Goal: Task Accomplishment & Management: Complete application form

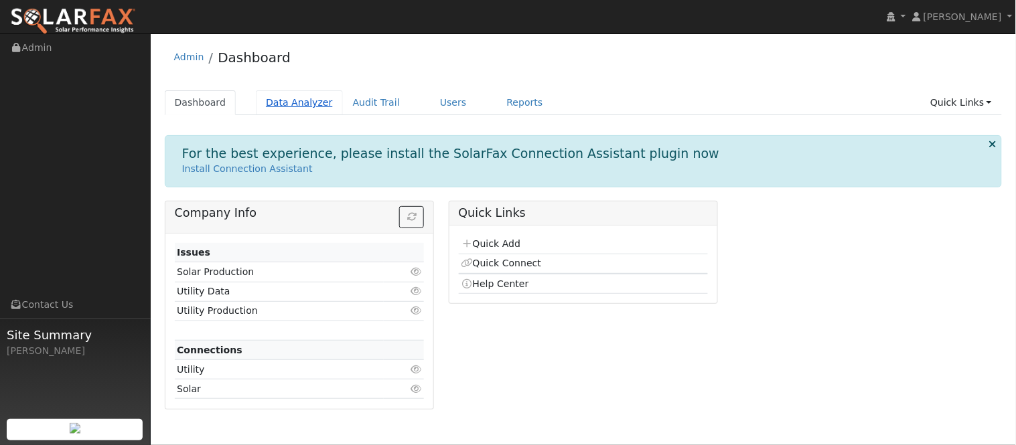
click at [302, 110] on link "Data Analyzer" at bounding box center [299, 102] width 87 height 25
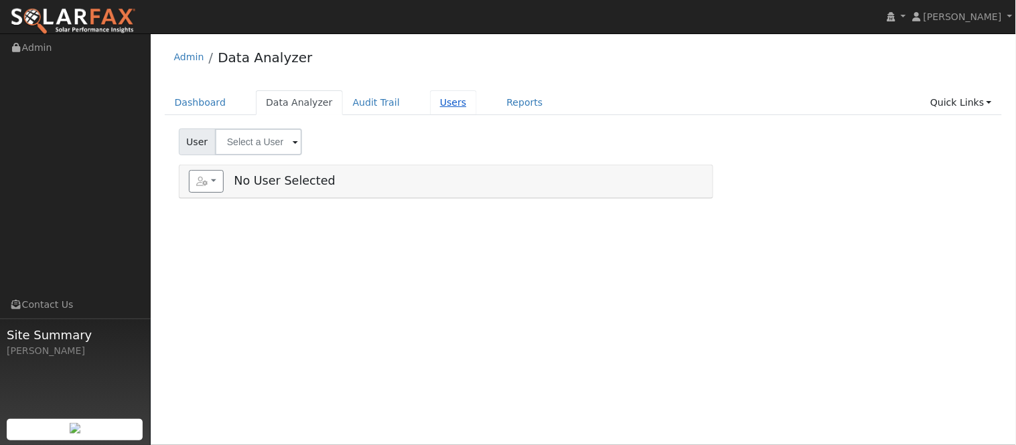
click at [432, 102] on link "Users" at bounding box center [453, 102] width 47 height 25
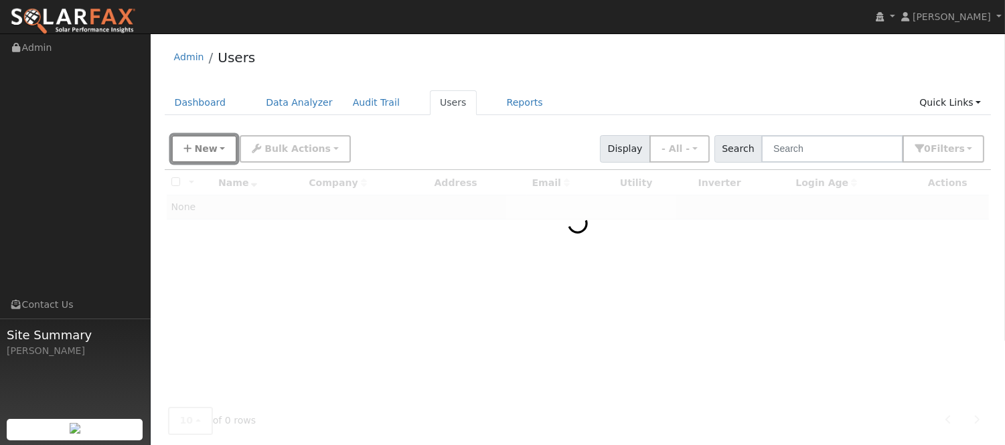
click at [223, 148] on button "New" at bounding box center [204, 148] width 66 height 27
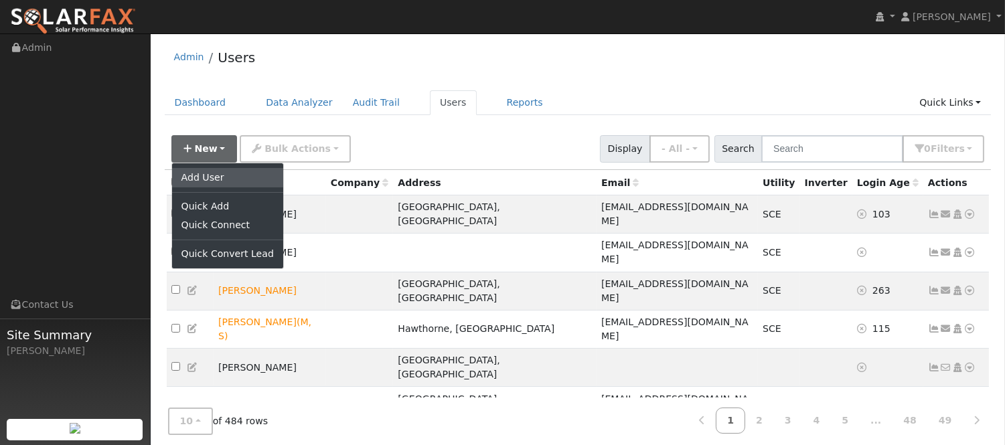
click at [222, 179] on link "Add User" at bounding box center [227, 177] width 111 height 19
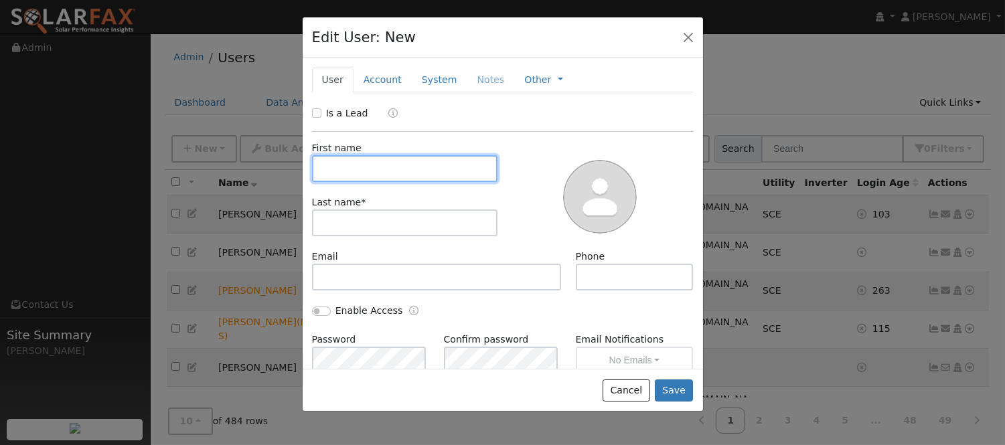
paste input "Maria Medina"
click at [370, 161] on input "Maria Medina" at bounding box center [405, 168] width 186 height 27
type input "Maria"
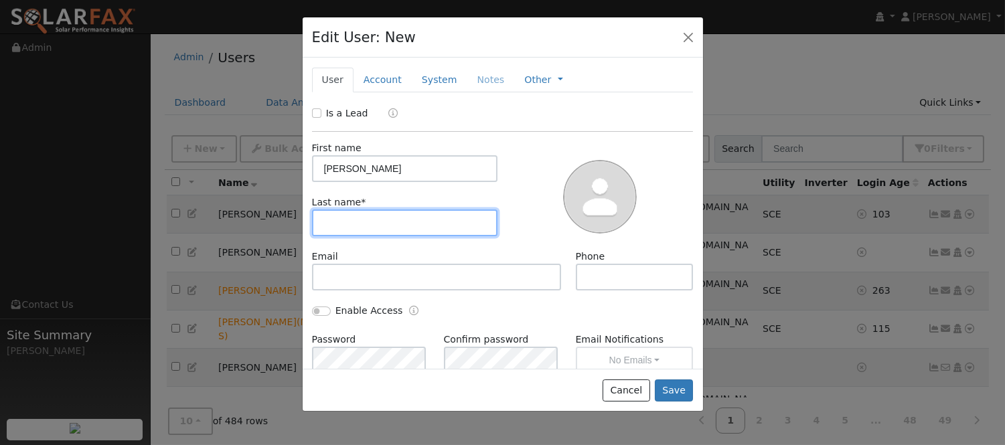
click at [390, 218] on input "text" at bounding box center [405, 223] width 186 height 27
paste input "Medina"
type input "Medina"
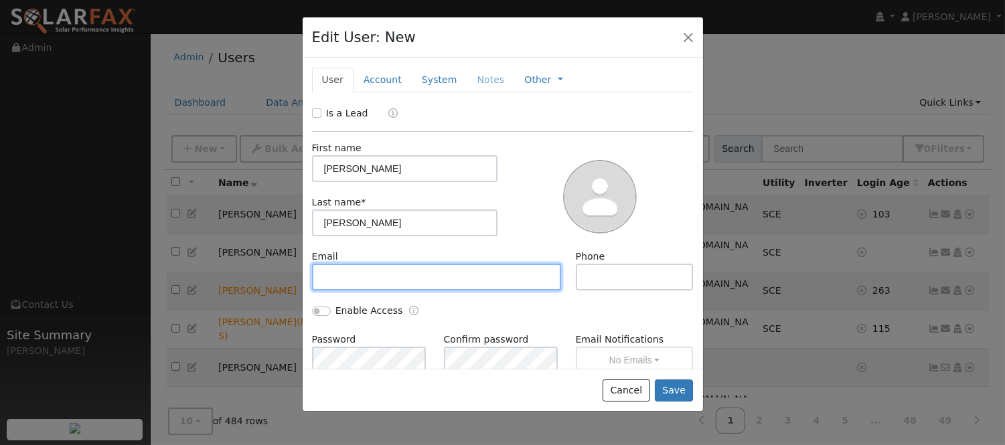
click at [398, 270] on input "text" at bounding box center [437, 277] width 250 height 27
paste input "mariamedina0416@icloud.com"
type input "mariamedina0416@icloud.com"
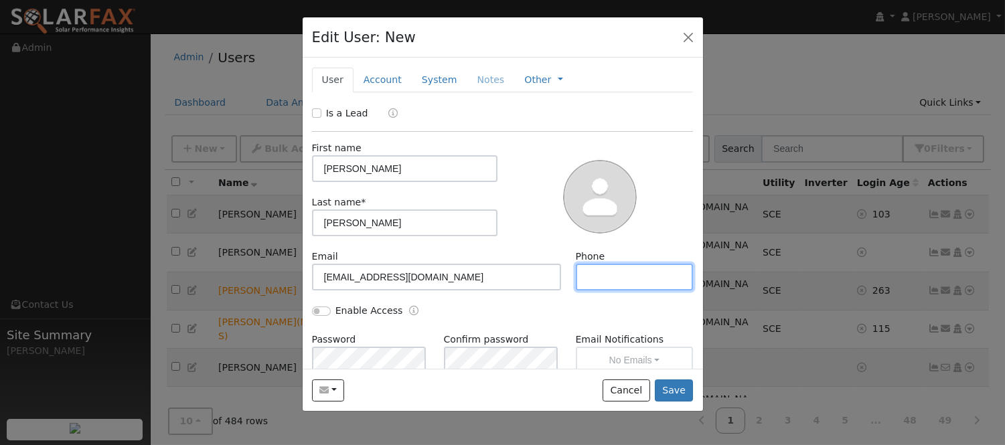
click at [607, 272] on input "text" at bounding box center [635, 277] width 118 height 27
paste input "(661) 317-9844"
type input "(661) 317-9844"
click at [379, 82] on link "Account" at bounding box center [382, 80] width 58 height 25
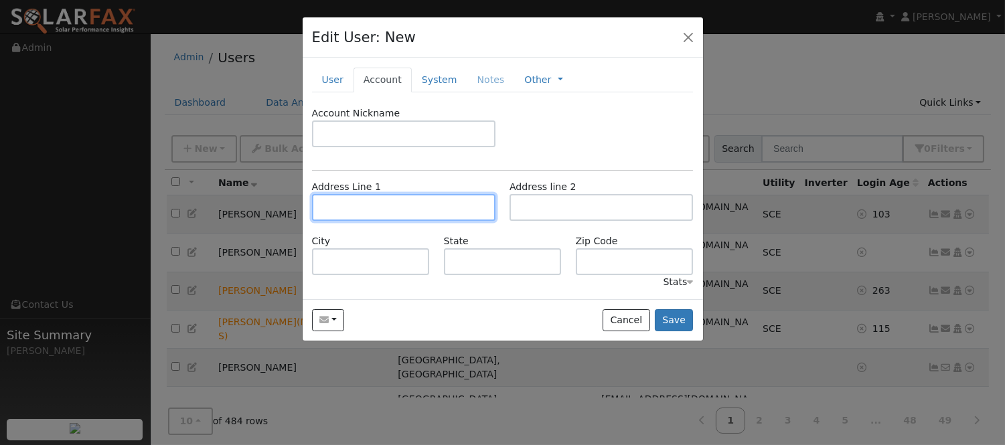
click at [418, 211] on input "text" at bounding box center [403, 207] width 183 height 27
paste input "37729 GILWORTH AVE"
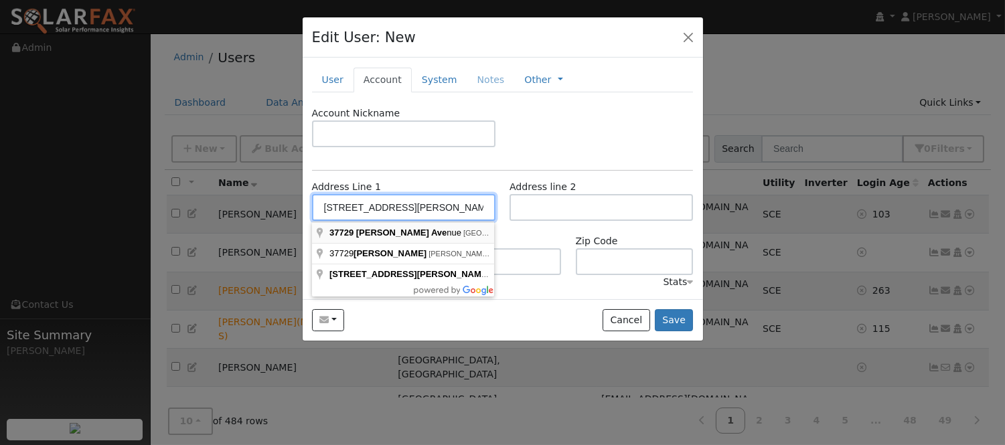
type input "37729 Gilworth Avenue"
type input "Palmdale"
type input "CA"
type input "93550"
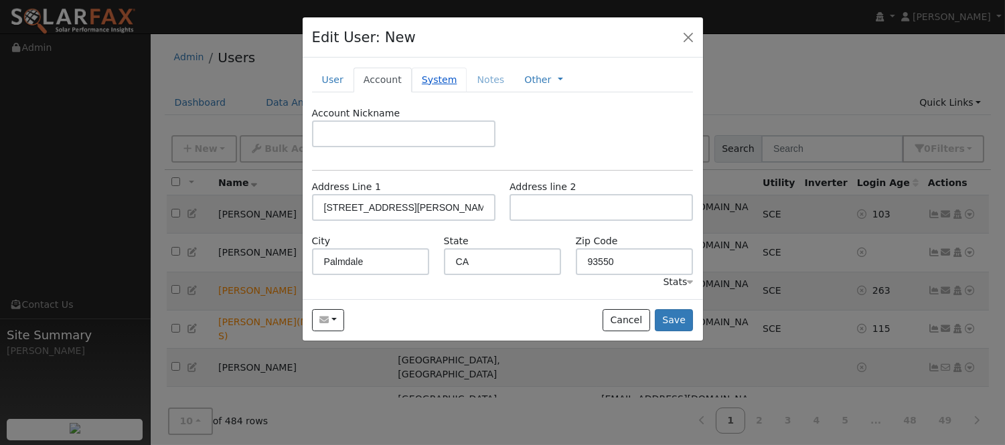
click at [433, 80] on link "System" at bounding box center [440, 80] width 56 height 25
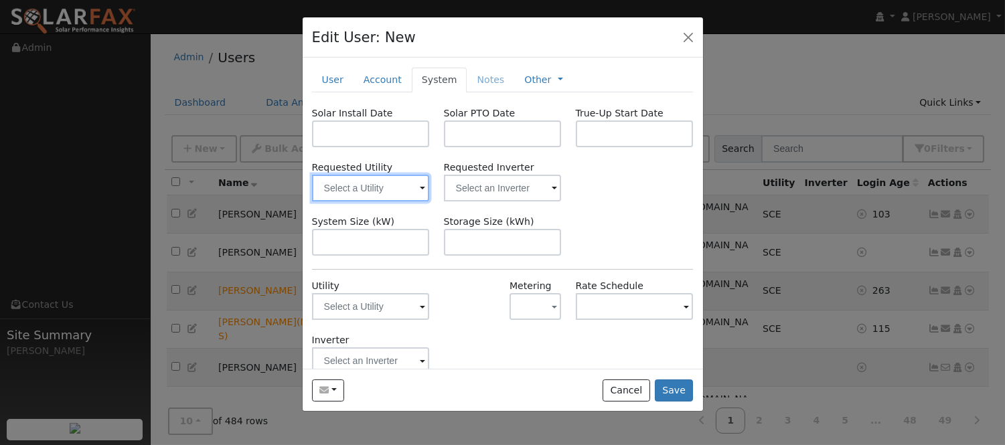
click at [392, 191] on input "text" at bounding box center [371, 188] width 118 height 27
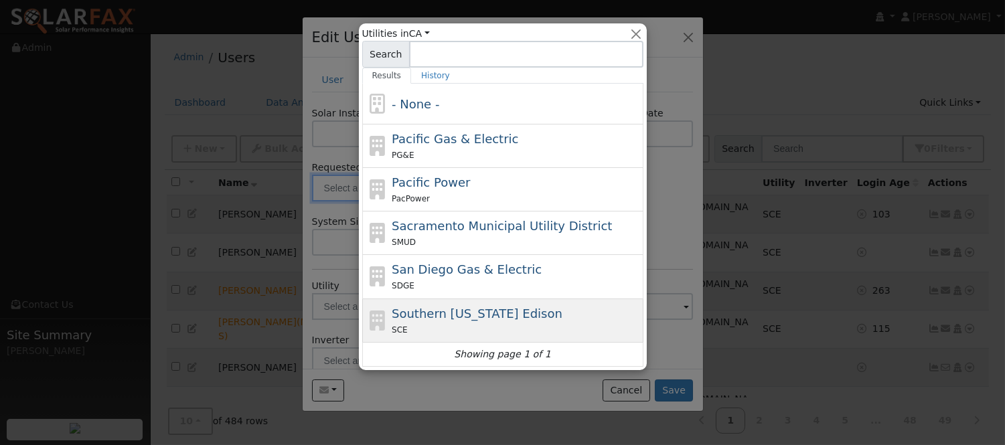
click at [511, 313] on span "Southern California Edison" at bounding box center [477, 314] width 171 height 14
type input "Southern California Edison"
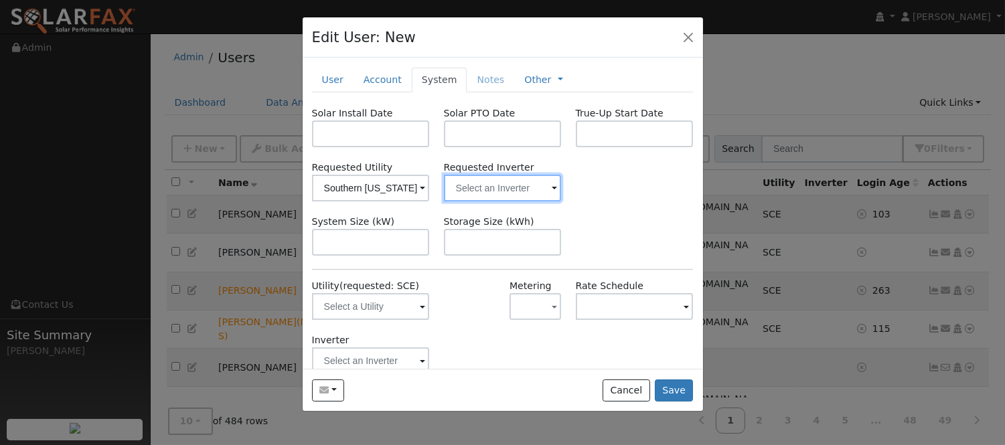
click at [506, 191] on input "text" at bounding box center [503, 188] width 118 height 27
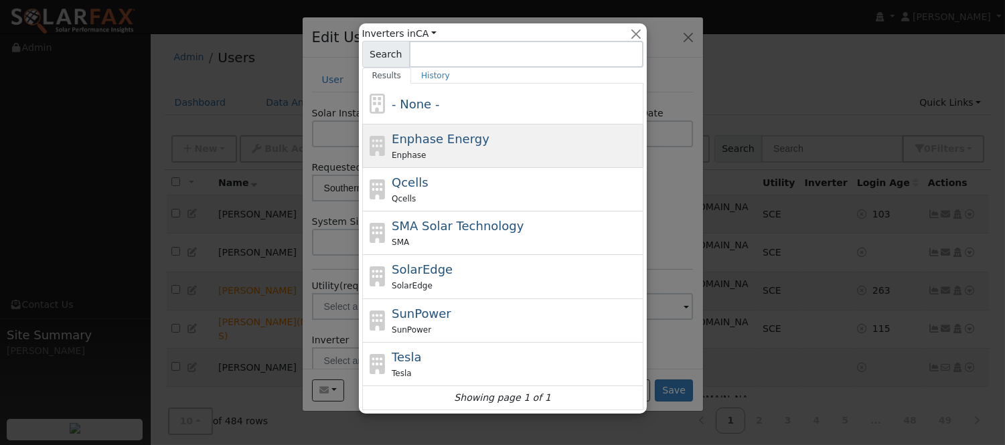
click at [477, 151] on div "Enphase" at bounding box center [516, 155] width 248 height 14
type input "Enphase Energy"
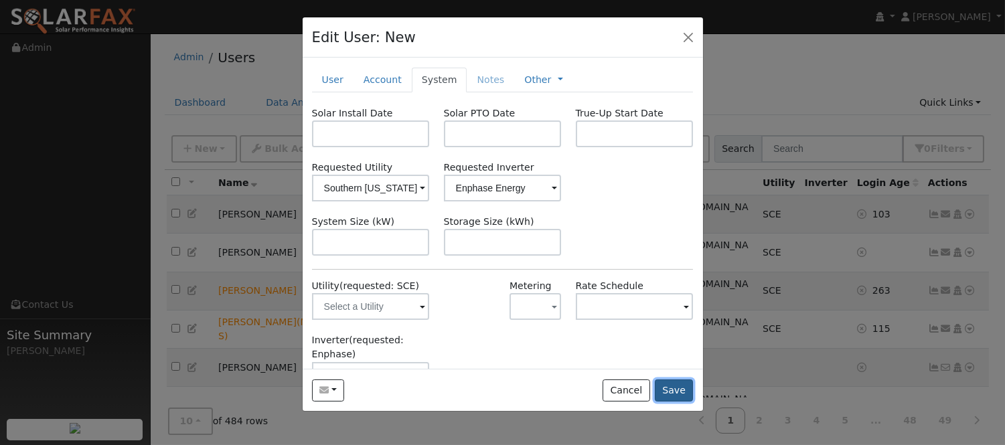
click at [683, 387] on button "Save" at bounding box center [674, 391] width 39 height 23
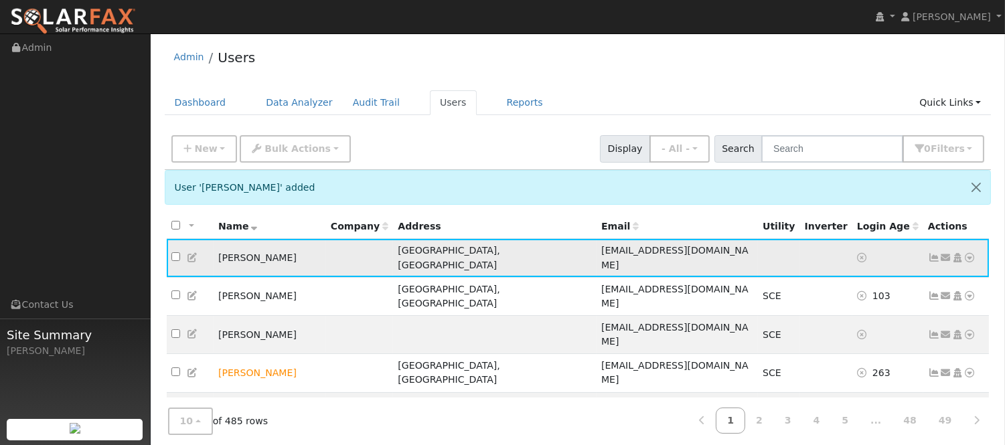
click at [947, 254] on icon at bounding box center [946, 257] width 12 height 9
click at [911, 274] on link "Send Email..." at bounding box center [904, 281] width 93 height 19
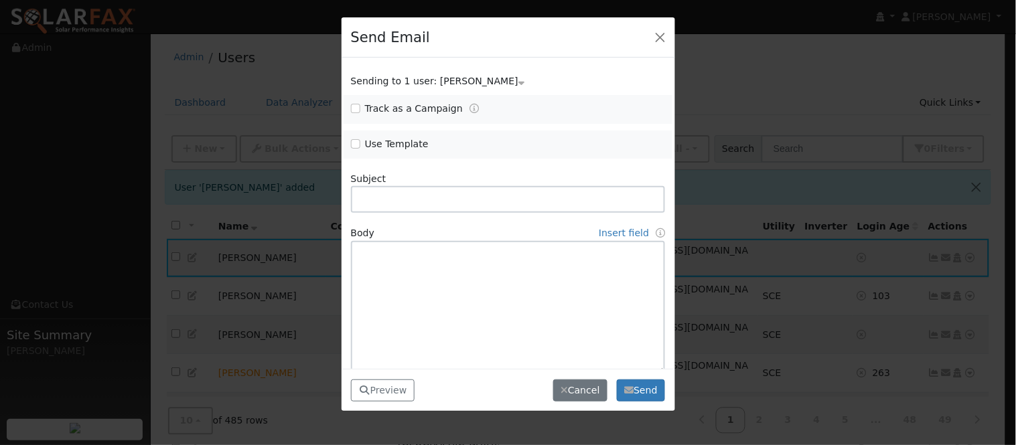
click at [359, 149] on span "Use Template" at bounding box center [426, 144] width 150 height 14
click at [356, 146] on input "Use Template" at bounding box center [355, 143] width 9 height 9
checkbox input "true"
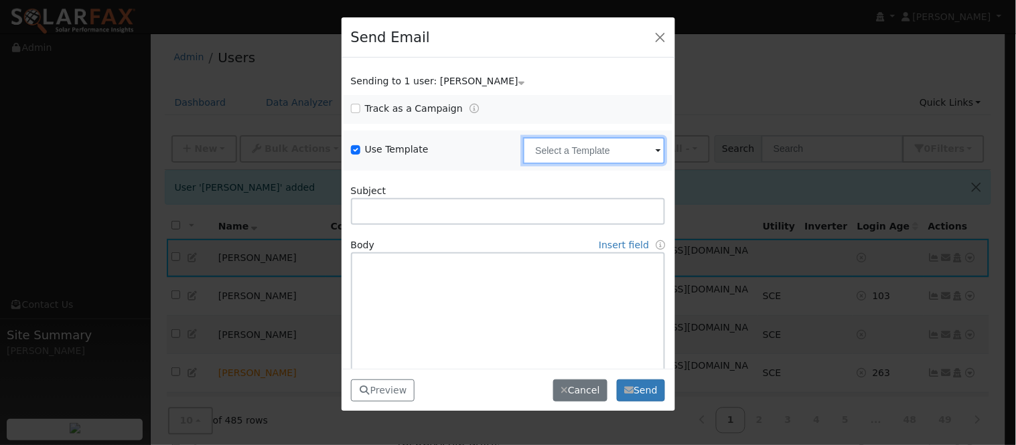
click at [584, 161] on input "text" at bounding box center [594, 150] width 142 height 27
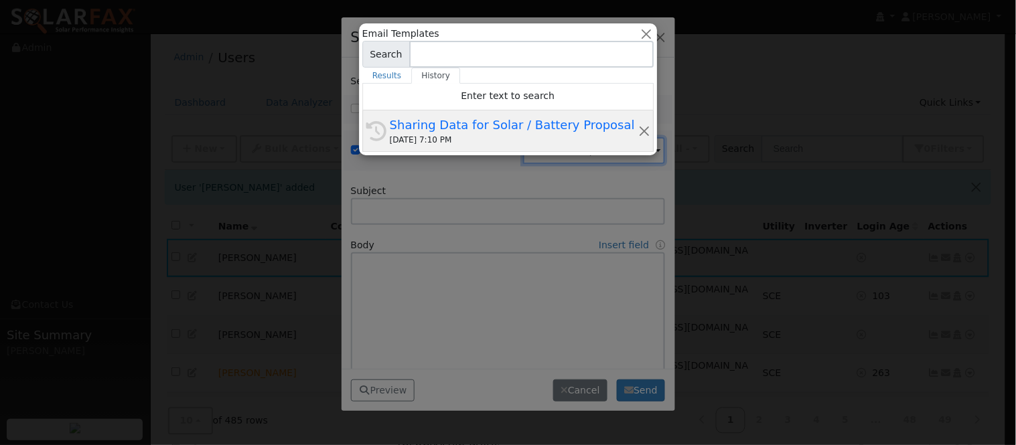
click at [520, 131] on div "Sharing Data for Solar / Battery Proposal" at bounding box center [514, 125] width 248 height 18
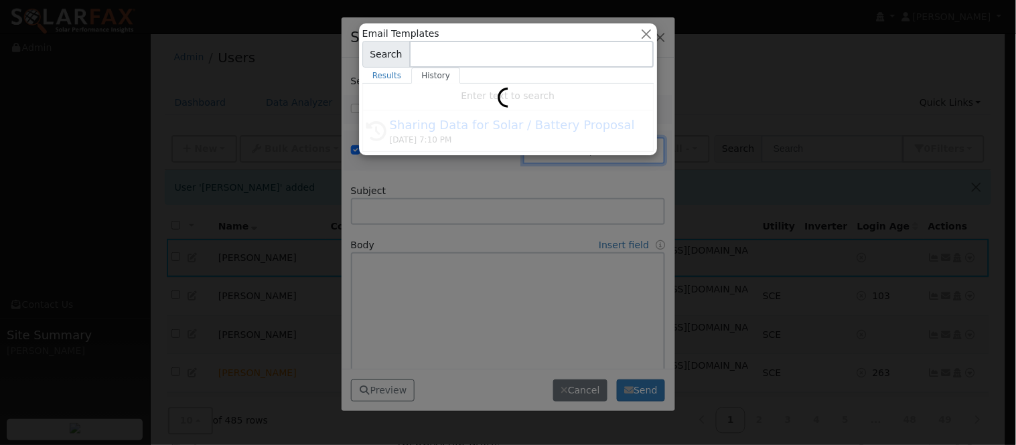
type input "Sharing Data for Solar / Battery Proposal"
type textarea "Dear {user_fname}, Below is a link to share your electricity consumption data w…"
type input "SolarFax <solarfax@solardatapros.com>"
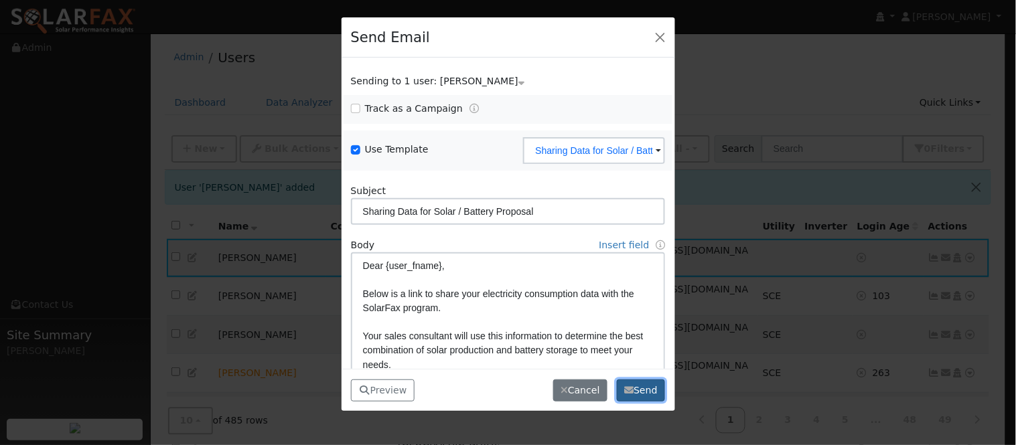
click at [640, 393] on button "Send" at bounding box center [641, 391] width 49 height 23
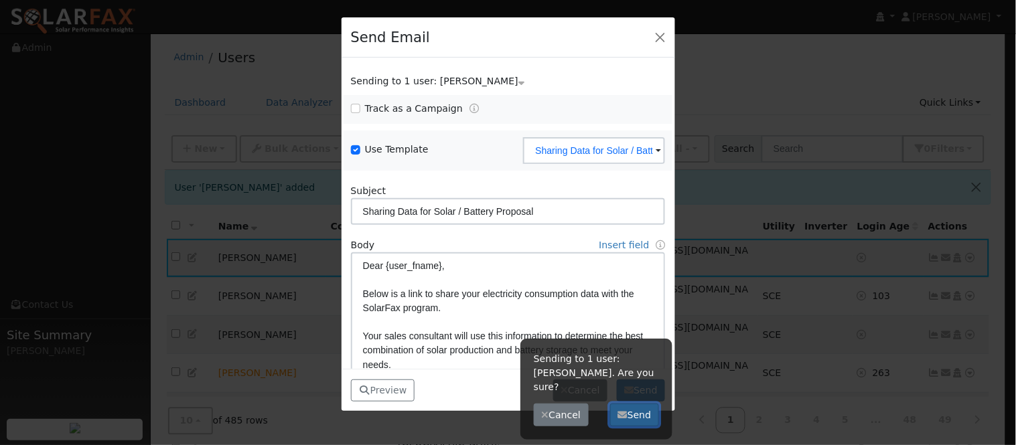
click at [639, 404] on button "Send" at bounding box center [634, 415] width 49 height 23
